Goal: Information Seeking & Learning: Learn about a topic

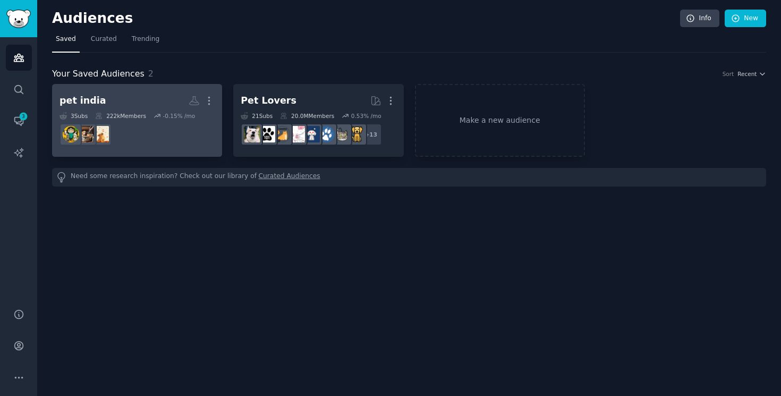
click at [138, 132] on dd at bounding box center [137, 135] width 155 height 30
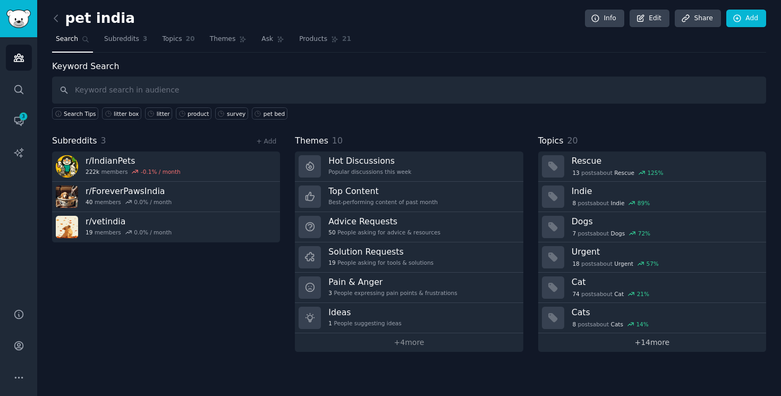
click at [558, 340] on link "+ 14 more" at bounding box center [652, 342] width 228 height 19
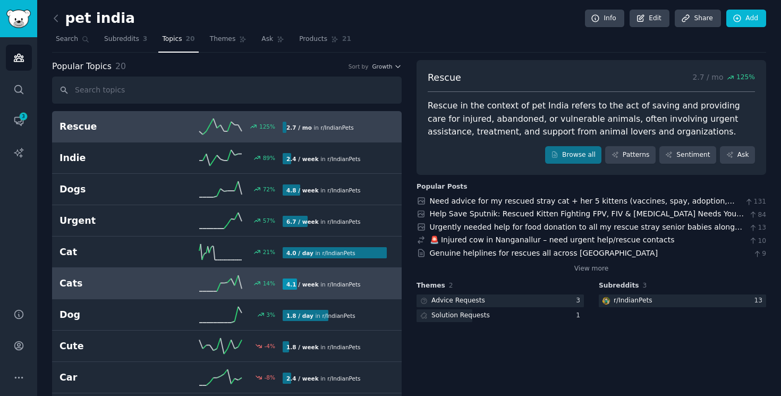
click at [210, 275] on icon at bounding box center [220, 283] width 43 height 16
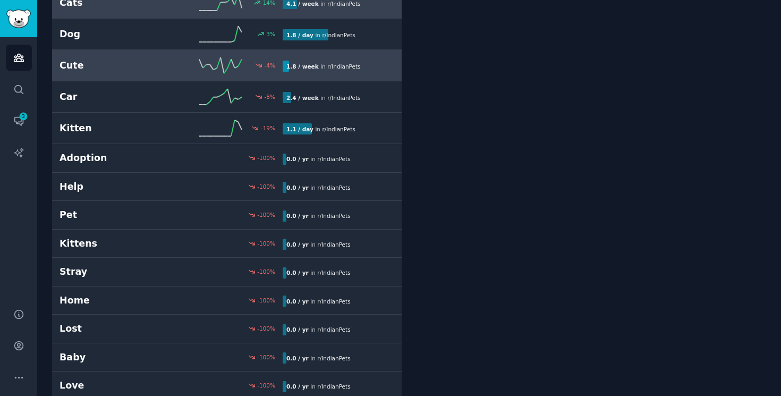
scroll to position [328, 0]
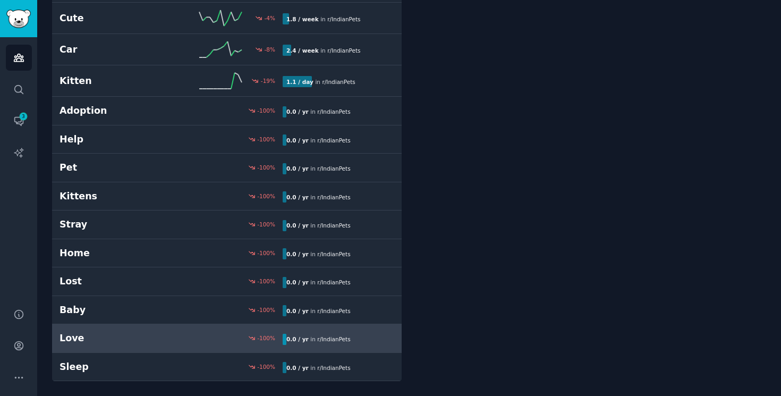
click at [205, 337] on div "-100 %" at bounding box center [227, 337] width 112 height 7
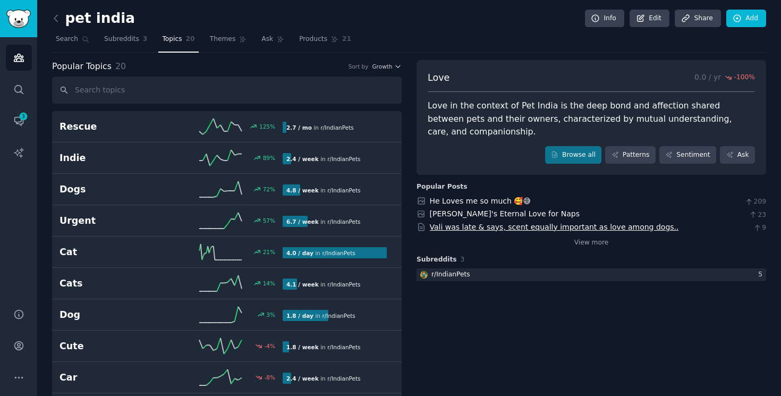
click at [445, 223] on link "Vali was late & says, scent equally important as love among dogs.." at bounding box center [554, 227] width 249 height 9
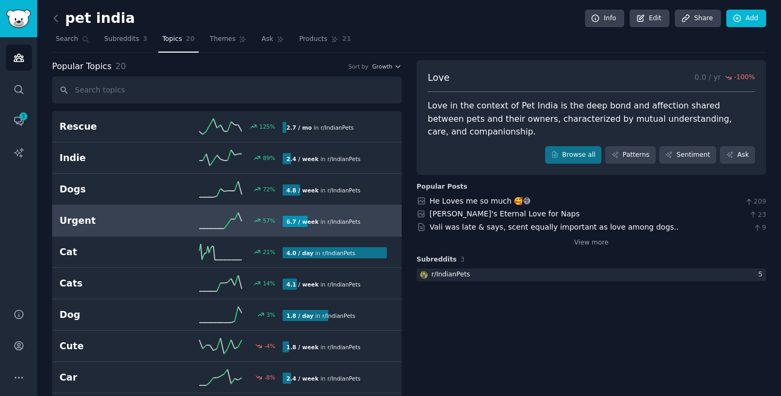
click at [218, 230] on link "Urgent 57 % 6.7 / week in r/ IndianPets" at bounding box center [227, 220] width 350 height 31
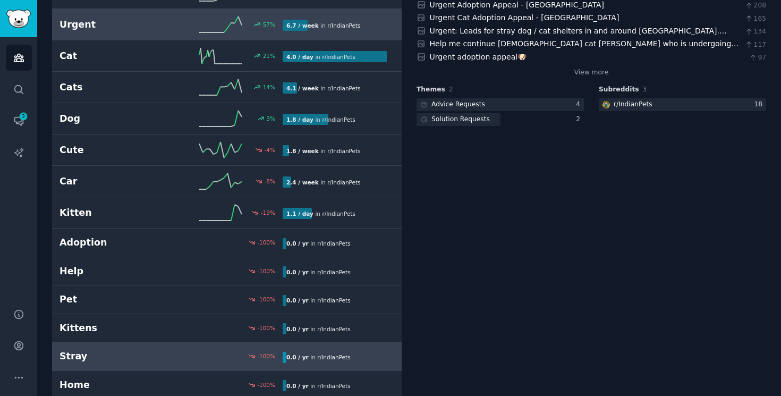
scroll to position [181, 0]
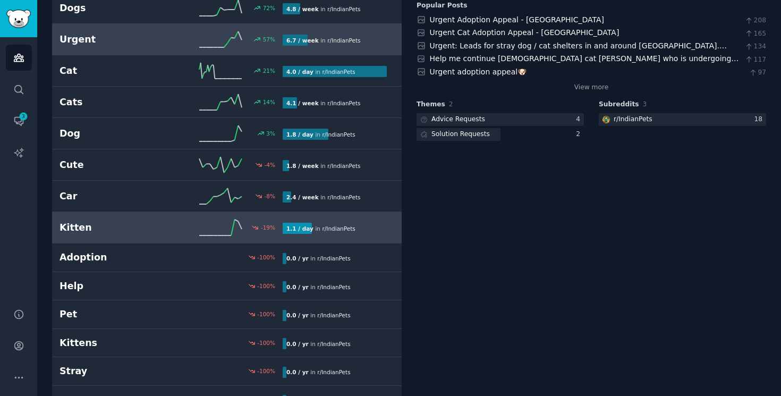
click at [300, 229] on b "1.1 / day" at bounding box center [299, 228] width 27 height 6
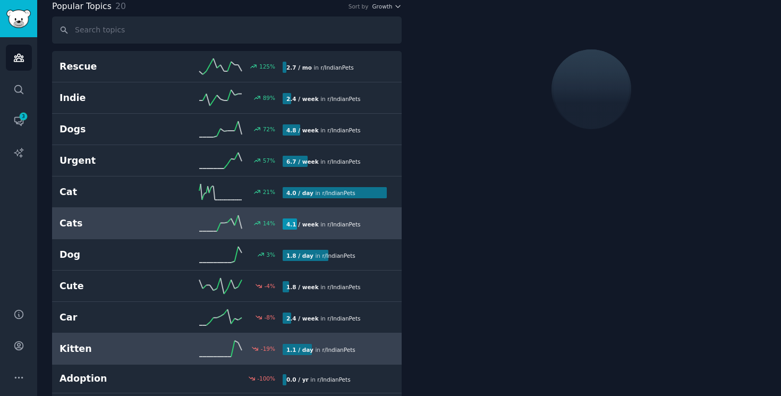
scroll to position [60, 0]
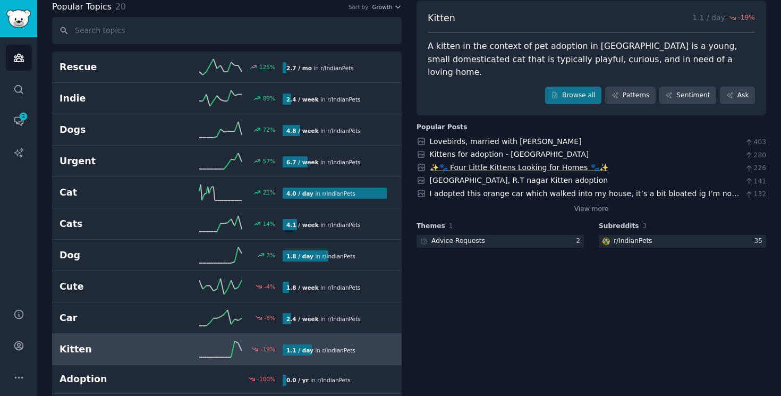
click at [496, 163] on link "✨🐾 Four Little Kittens Looking for Homes 🐾✨" at bounding box center [519, 167] width 179 height 9
